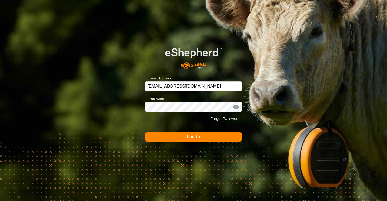
click at [193, 139] on span "Log In" at bounding box center [193, 137] width 13 height 5
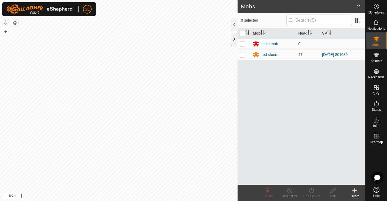
click at [233, 38] on div at bounding box center [234, 39] width 6 height 13
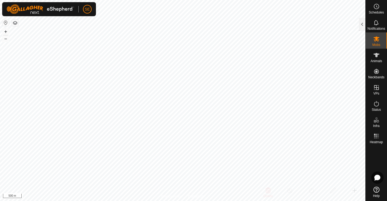
click at [14, 24] on button "button" at bounding box center [15, 23] width 6 height 6
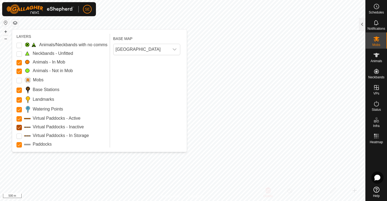
click at [19, 126] on Inactive "Virtual Paddocks - Inactive" at bounding box center [18, 127] width 5 height 5
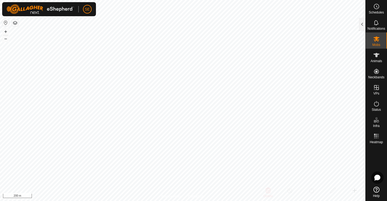
click at [192, 0] on html "SE Schedules Notifications Mobs Animals Neckbands VPs Status Infra Heatmap Help…" at bounding box center [193, 100] width 387 height 201
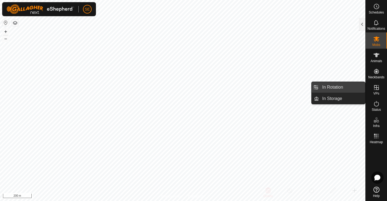
click at [330, 90] on link "In Rotation" at bounding box center [342, 87] width 46 height 11
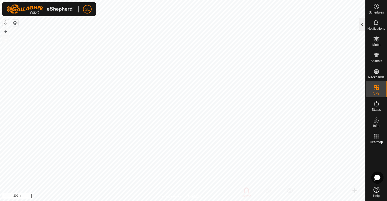
click at [362, 25] on div at bounding box center [362, 24] width 6 height 13
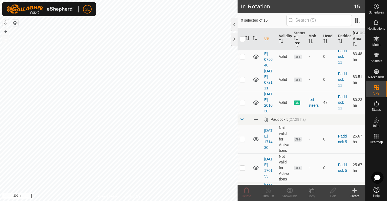
scroll to position [234, 0]
click at [242, 104] on p-checkbox at bounding box center [242, 102] width 5 height 4
checkbox input "true"
click at [310, 191] on icon at bounding box center [311, 190] width 5 height 5
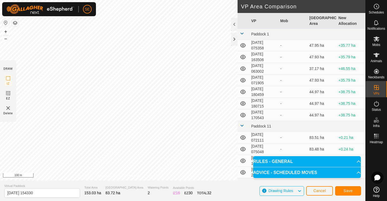
click at [355, 175] on p-accordion-header "ADVICE - SCHEDULED MOVES" at bounding box center [307, 172] width 108 height 11
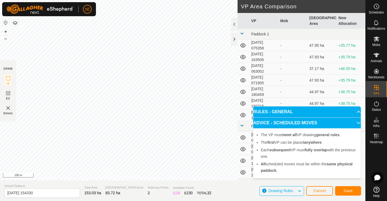
click at [357, 123] on p-accordion-header "ADVICE - SCHEDULED MOVES" at bounding box center [307, 123] width 108 height 11
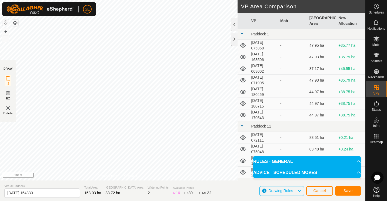
click at [356, 161] on p-accordion-header "RULES - GENERAL" at bounding box center [307, 161] width 108 height 11
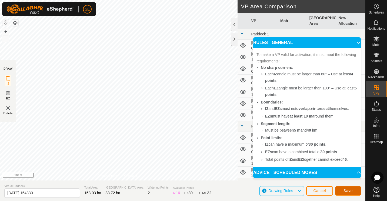
click at [349, 191] on span "Save" at bounding box center [348, 191] width 9 height 4
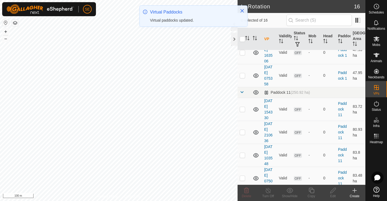
scroll to position [135, 0]
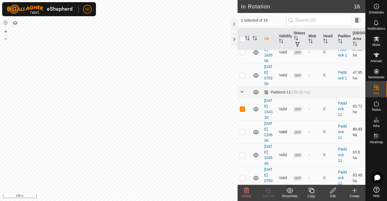
checkbox input "true"
click at [296, 110] on span "OFF" at bounding box center [298, 109] width 8 height 5
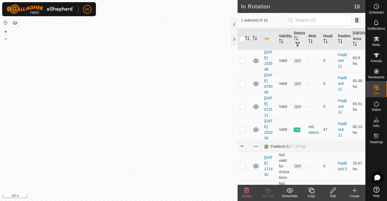
scroll to position [230, 0]
click at [234, 39] on div at bounding box center [234, 39] width 6 height 13
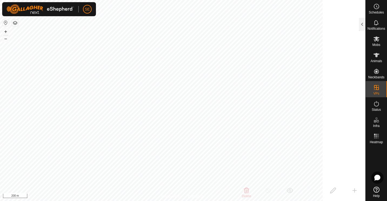
scroll to position [956, 0]
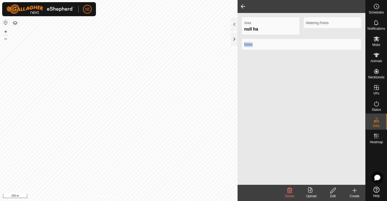
click at [257, 66] on div "Area null ha Watering Points Notes" at bounding box center [302, 99] width 128 height 172
drag, startPoint x: 234, startPoint y: 39, endPoint x: 257, endPoint y: 66, distance: 35.6
click at [257, 66] on div "Area 246.05 ha Watering Points 2 Notes" at bounding box center [302, 99] width 128 height 172
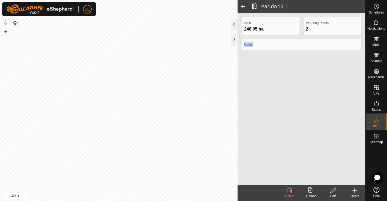
click at [289, 191] on icon at bounding box center [290, 190] width 6 height 6
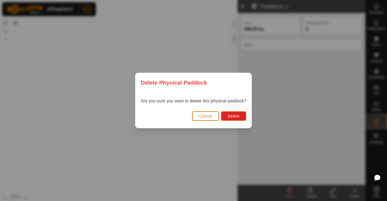
click at [209, 115] on span "Cancel" at bounding box center [205, 116] width 13 height 4
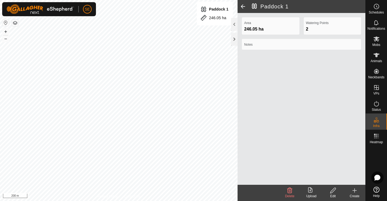
click at [243, 6] on span at bounding box center [243, 6] width 11 height 13
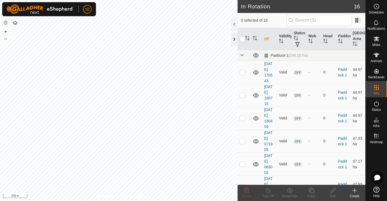
click at [233, 37] on div at bounding box center [234, 39] width 6 height 13
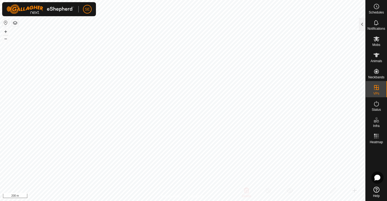
click at [15, 22] on button "button" at bounding box center [15, 23] width 6 height 6
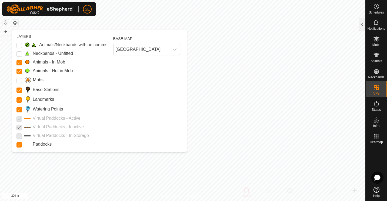
click at [20, 128] on p-checkbox at bounding box center [18, 127] width 5 height 6
click at [19, 127] on p-checkbox at bounding box center [18, 127] width 5 height 6
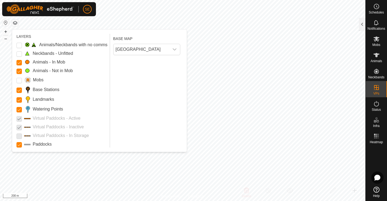
click at [19, 127] on p-checkbox at bounding box center [18, 127] width 5 height 6
click at [18, 128] on p-checkbox at bounding box center [18, 127] width 5 height 6
click at [19, 117] on p-checkbox at bounding box center [18, 118] width 5 height 6
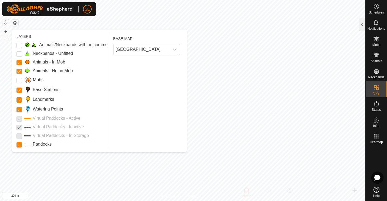
click at [19, 117] on p-checkbox at bounding box center [18, 118] width 5 height 6
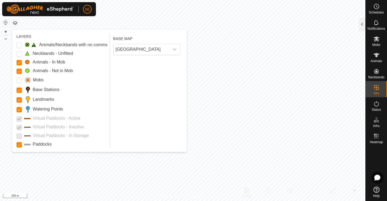
drag, startPoint x: 19, startPoint y: 117, endPoint x: 103, endPoint y: 74, distance: 94.0
click at [103, 74] on div "Animals/Neckbands with no comms Neckbands - Unfitted Animals - In Mob Animals -…" at bounding box center [61, 95] width 91 height 106
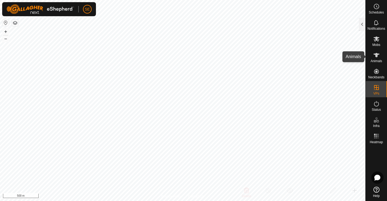
click at [378, 60] on span "Animals" at bounding box center [377, 61] width 12 height 3
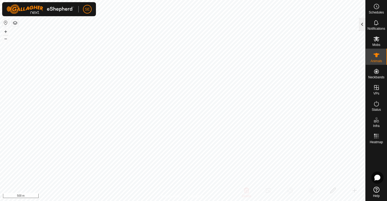
click at [364, 22] on div at bounding box center [362, 24] width 6 height 13
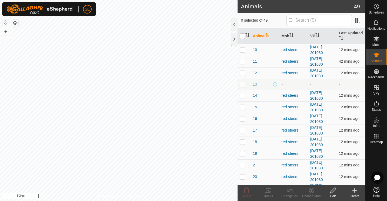
click at [242, 36] on input "checkbox" at bounding box center [242, 36] width 5 height 5
checkbox input "true"
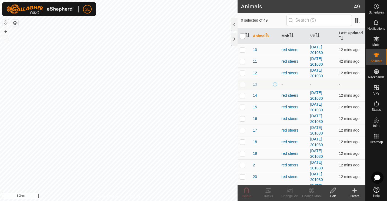
checkbox input "true"
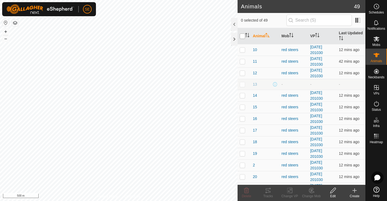
checkbox input "true"
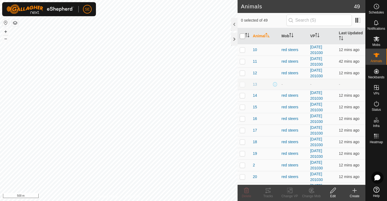
checkbox input "true"
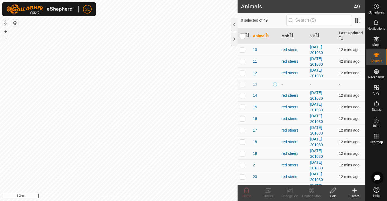
checkbox input "true"
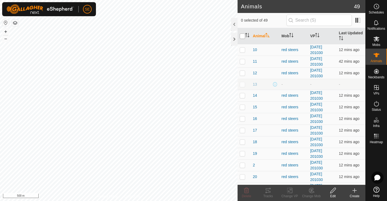
checkbox input "true"
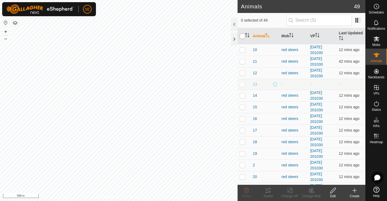
checkbox input "true"
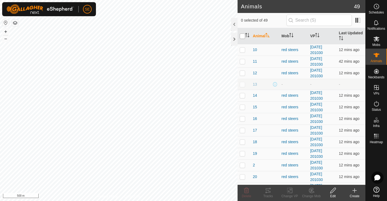
checkbox input "true"
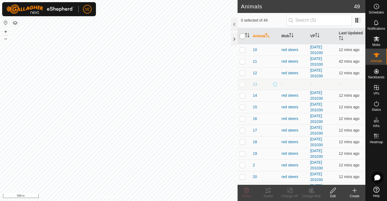
checkbox input "true"
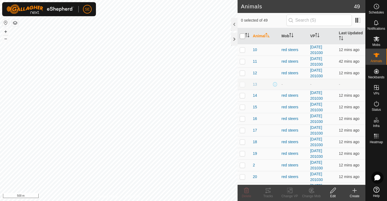
checkbox input "true"
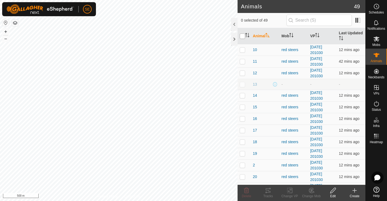
checkbox input "true"
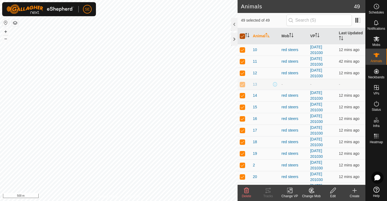
click at [242, 36] on input "checkbox" at bounding box center [242, 36] width 5 height 5
checkbox input "false"
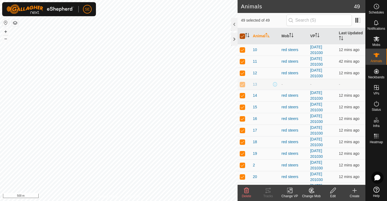
checkbox input "false"
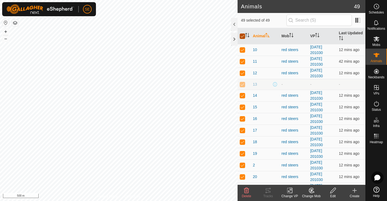
checkbox input "false"
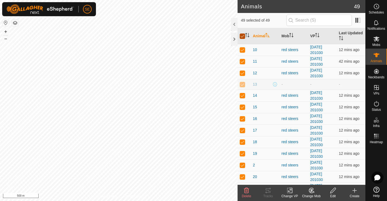
checkbox input "false"
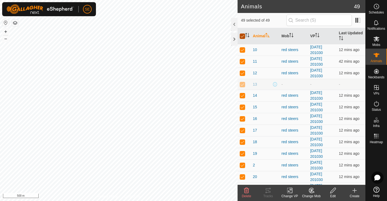
checkbox input "false"
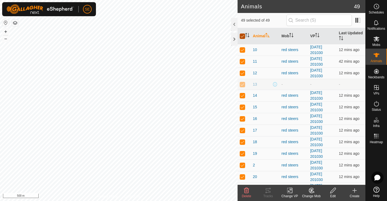
checkbox input "false"
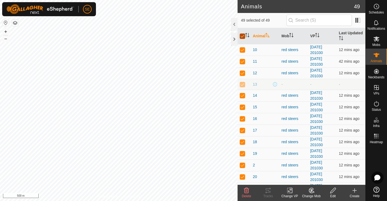
checkbox input "false"
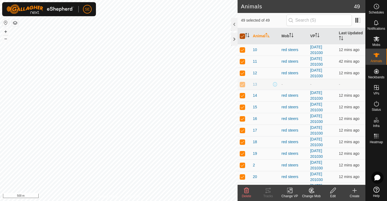
checkbox input "false"
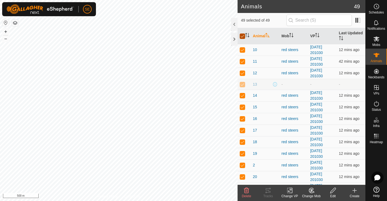
checkbox input "false"
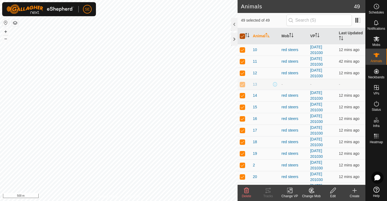
checkbox input "false"
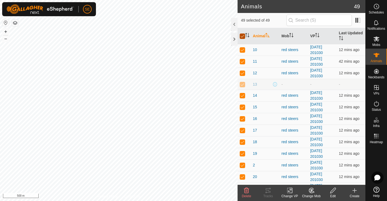
checkbox input "false"
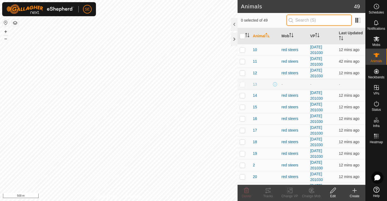
click at [334, 19] on input "text" at bounding box center [319, 20] width 65 height 11
click at [243, 36] on input "checkbox" at bounding box center [242, 36] width 5 height 5
checkbox input "true"
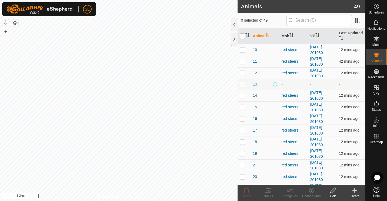
checkbox input "true"
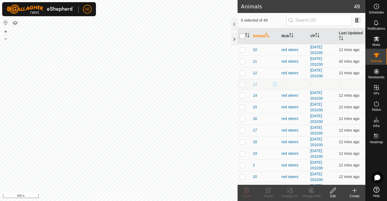
checkbox input "true"
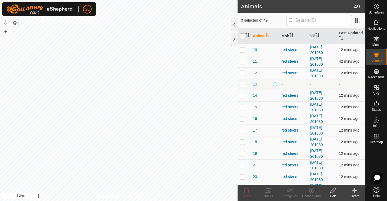
checkbox input "true"
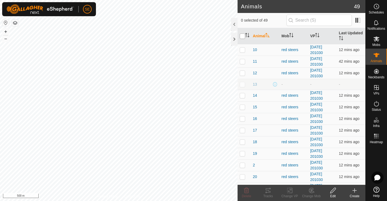
checkbox input "true"
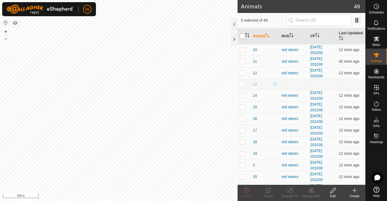
checkbox input "true"
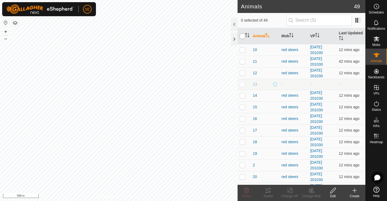
checkbox input "true"
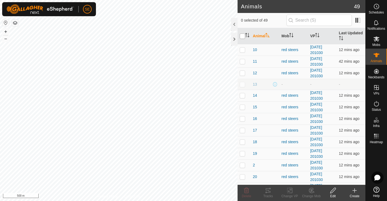
checkbox input "true"
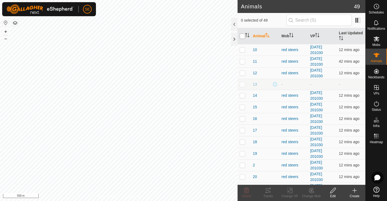
checkbox input "true"
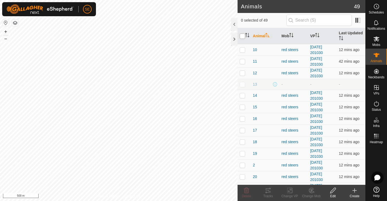
checkbox input "true"
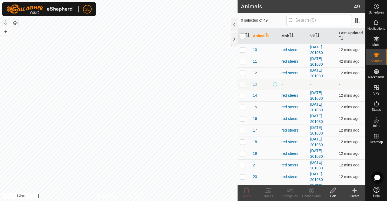
checkbox input "true"
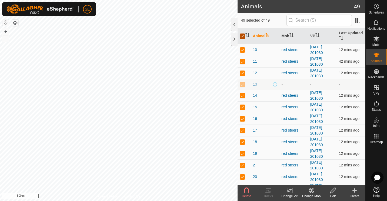
click at [243, 36] on input "checkbox" at bounding box center [242, 36] width 5 height 5
checkbox input "false"
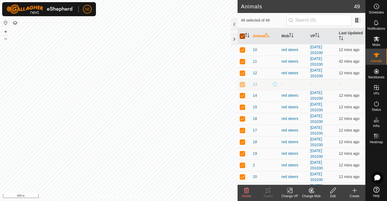
checkbox input "false"
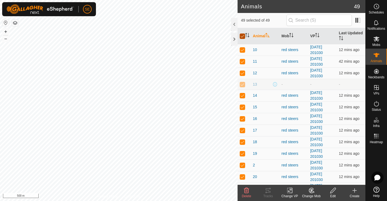
checkbox input "false"
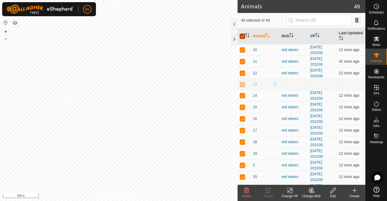
checkbox input "false"
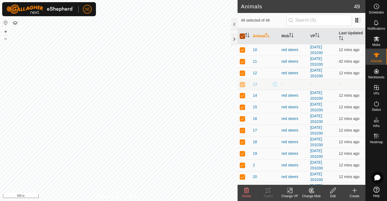
checkbox input "false"
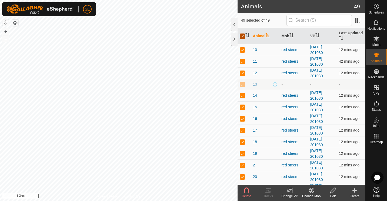
checkbox input "false"
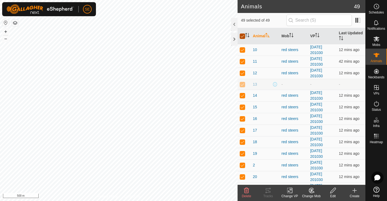
checkbox input "false"
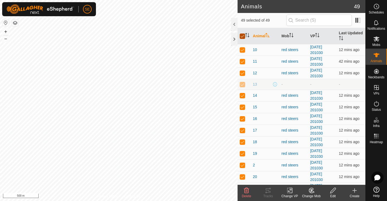
checkbox input "false"
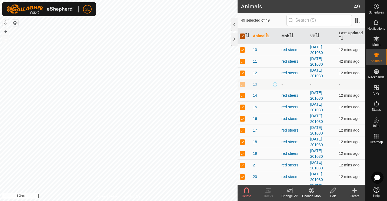
checkbox input "false"
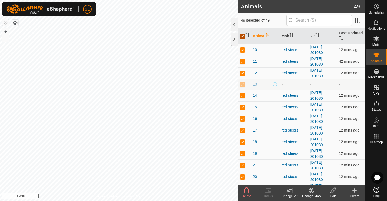
checkbox input "false"
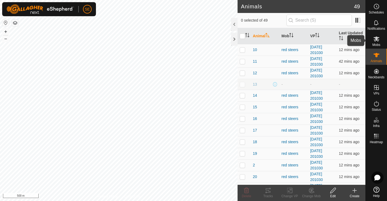
click at [377, 44] on span "Mobs" at bounding box center [377, 44] width 8 height 3
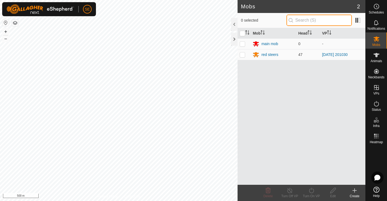
click at [340, 21] on input "text" at bounding box center [319, 20] width 65 height 11
click at [241, 53] on p-checkbox at bounding box center [242, 54] width 5 height 4
click at [331, 192] on icon at bounding box center [333, 190] width 7 height 6
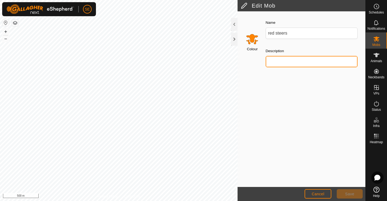
click at [283, 64] on input "Description" at bounding box center [312, 61] width 92 height 11
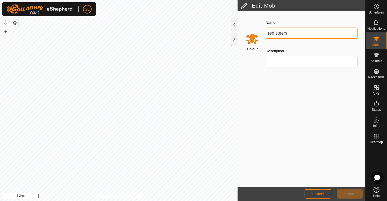
click at [289, 34] on input "red steers" at bounding box center [312, 33] width 92 height 11
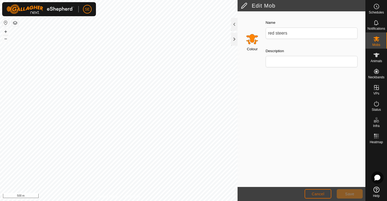
click at [317, 191] on button "Cancel" at bounding box center [318, 193] width 27 height 9
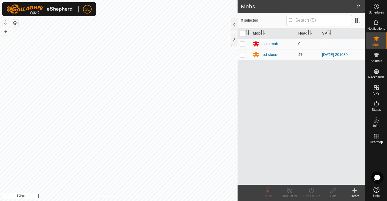
click at [242, 54] on p-checkbox at bounding box center [242, 54] width 5 height 4
click at [312, 190] on icon at bounding box center [311, 190] width 7 height 6
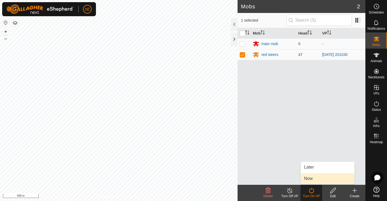
click at [308, 179] on link "Now" at bounding box center [328, 178] width 54 height 11
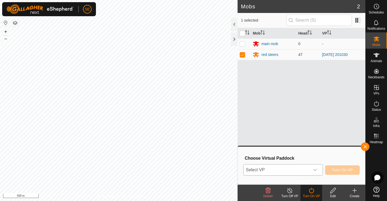
click at [317, 171] on icon "dropdown trigger" at bounding box center [315, 170] width 4 height 4
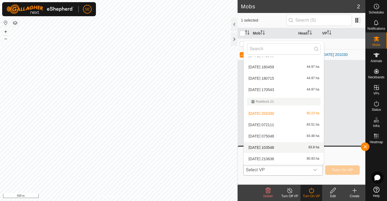
scroll to position [53, 0]
click at [272, 148] on li "[DATE] 103548 83.8 ha" at bounding box center [284, 147] width 80 height 11
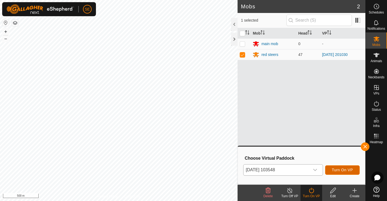
click at [335, 170] on span "Turn On VP" at bounding box center [342, 170] width 21 height 4
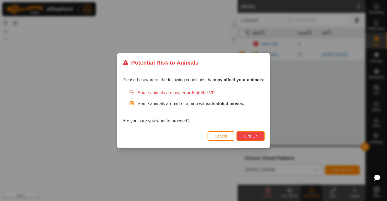
click at [248, 133] on button "Turn On" at bounding box center [251, 135] width 28 height 9
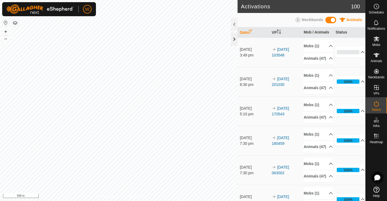
click at [235, 39] on div at bounding box center [234, 39] width 6 height 13
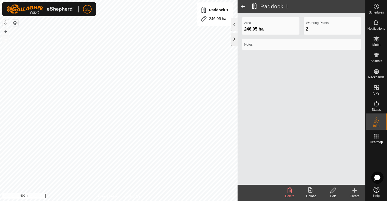
click at [235, 41] on div at bounding box center [234, 39] width 6 height 13
